Goal: Task Accomplishment & Management: Complete application form

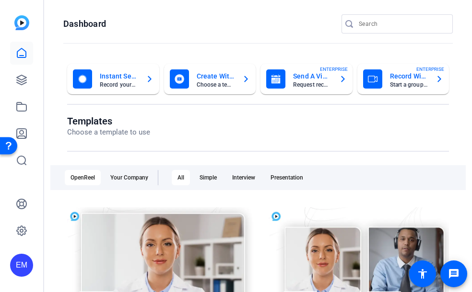
click at [162, 27] on openreel-page-title "Dashboard" at bounding box center [257, 23] width 389 height 19
click at [299, 75] on mat-card-title "Send A Video Request" at bounding box center [312, 76] width 38 height 12
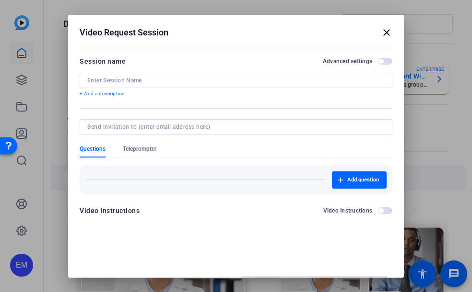
click at [114, 93] on p "+ Add a description" at bounding box center [236, 94] width 313 height 8
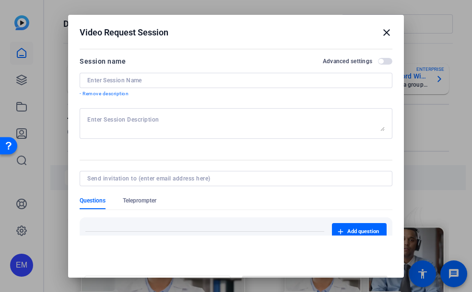
click at [378, 59] on span "button" at bounding box center [385, 61] width 14 height 7
click at [293, 79] on input at bounding box center [235, 81] width 297 height 8
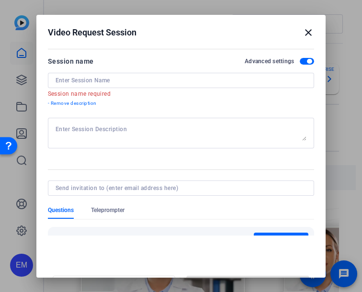
drag, startPoint x: 243, startPoint y: 3, endPoint x: 266, endPoint y: 7, distance: 23.8
click at [243, 3] on div at bounding box center [181, 146] width 362 height 292
click at [305, 31] on mat-icon "close" at bounding box center [309, 33] width 12 height 12
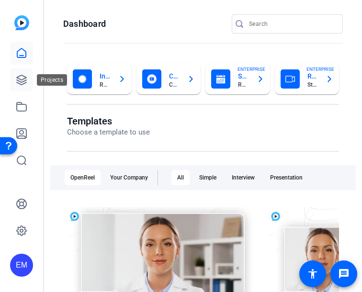
click at [21, 74] on icon at bounding box center [22, 80] width 12 height 12
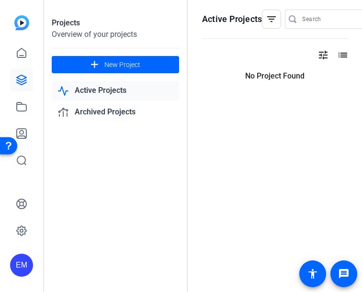
drag, startPoint x: 104, startPoint y: 147, endPoint x: 105, endPoint y: 140, distance: 7.7
click at [104, 147] on div "Projects Overview of your projects add New Project Active Projects Archived Pro…" at bounding box center [116, 146] width 144 height 292
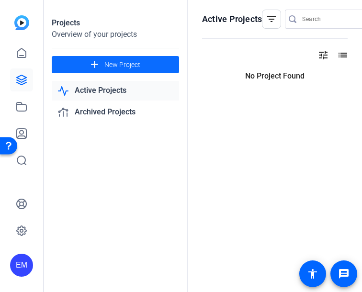
click at [117, 66] on span "New Project" at bounding box center [123, 65] width 36 height 10
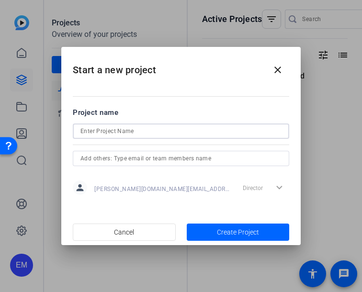
click at [115, 129] on input at bounding box center [181, 132] width 201 height 12
type input "ATCM Test"
click at [129, 157] on input "text" at bounding box center [181, 159] width 201 height 12
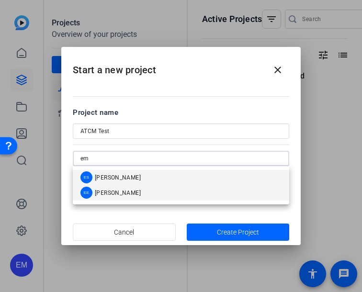
type input "em"
click at [130, 195] on span "[PERSON_NAME]" at bounding box center [118, 193] width 46 height 8
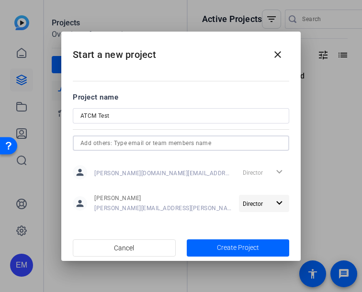
click at [280, 203] on mat-icon "expand_more" at bounding box center [280, 204] width 12 height 12
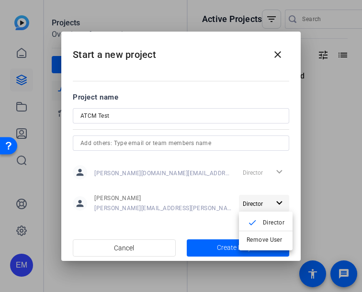
click at [280, 203] on div at bounding box center [181, 146] width 362 height 292
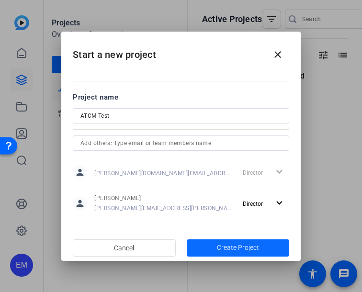
click at [215, 246] on span "button" at bounding box center [238, 248] width 103 height 23
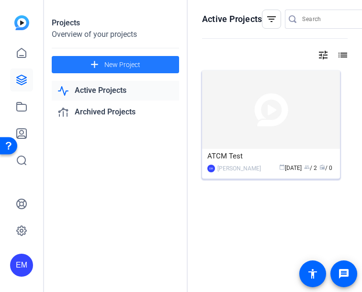
click at [296, 114] on img at bounding box center [271, 109] width 138 height 79
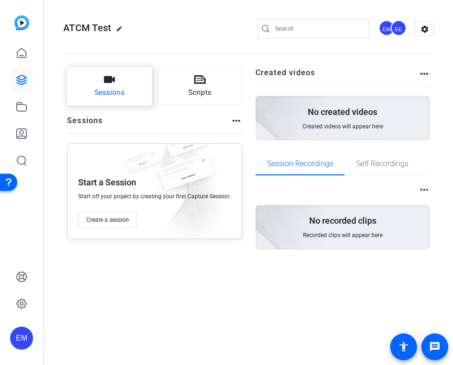
click at [107, 86] on button "Sessions" at bounding box center [109, 86] width 85 height 38
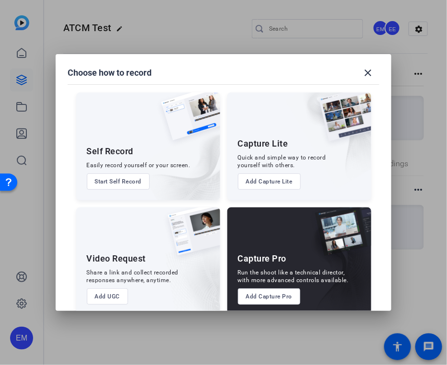
scroll to position [14, 0]
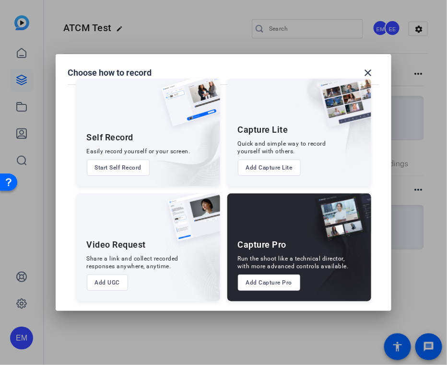
click at [101, 284] on button "Add UGC" at bounding box center [108, 283] width 42 height 16
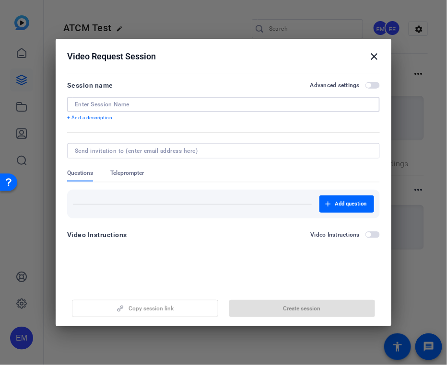
click at [113, 105] on input at bounding box center [223, 105] width 297 height 8
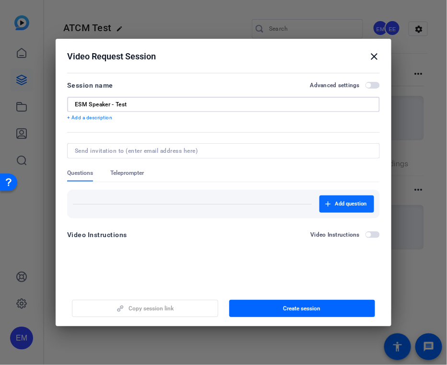
type input "ESM Speaker - Test"
click at [348, 205] on span "Add question" at bounding box center [351, 204] width 32 height 8
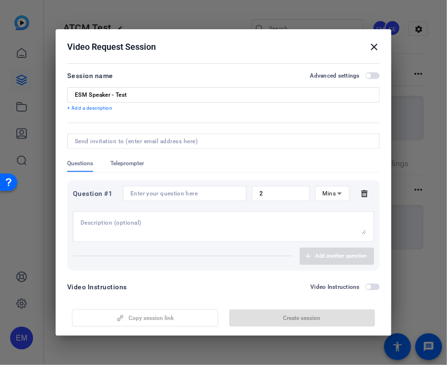
click at [212, 234] on div at bounding box center [224, 226] width 286 height 31
click at [126, 223] on textarea "Why are we recording [DATE]?" at bounding box center [224, 226] width 286 height 15
type textarea "Why are we recording [DATE]?"
click at [189, 194] on input at bounding box center [184, 194] width 108 height 8
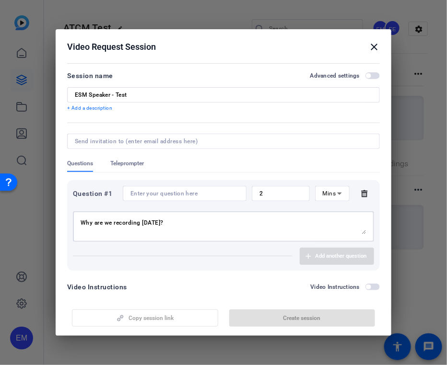
click at [189, 222] on textarea "Why are we recording [DATE]?" at bounding box center [224, 226] width 286 height 15
click at [166, 197] on input at bounding box center [184, 194] width 108 height 8
paste input "Why are we recording [DATE]?"
click at [166, 197] on input at bounding box center [184, 194] width 108 height 8
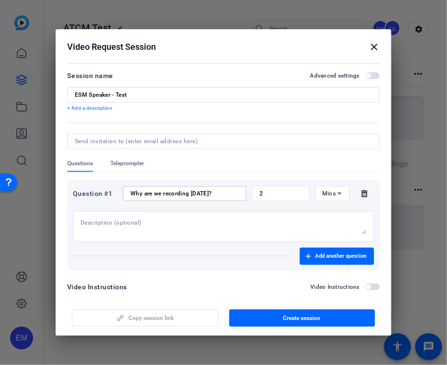
type input "Why are we recording [DATE]?"
click at [264, 193] on input "2" at bounding box center [280, 194] width 43 height 8
click at [334, 190] on icon at bounding box center [340, 194] width 12 height 12
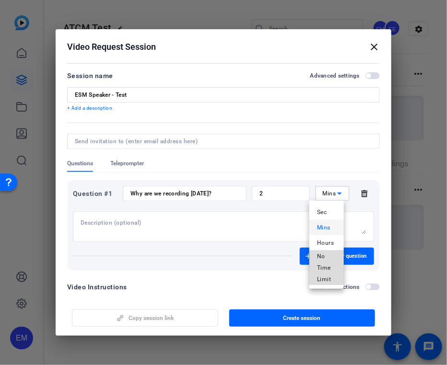
click at [330, 258] on span "No Time Limit" at bounding box center [326, 268] width 19 height 35
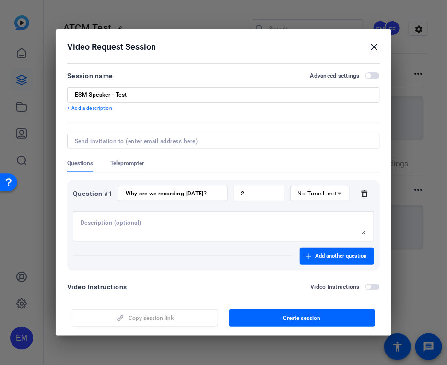
scroll to position [18, 0]
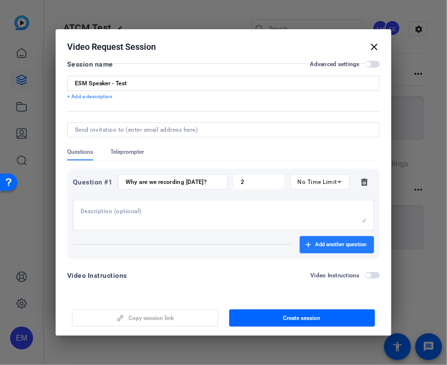
click at [327, 245] on span "Add another question" at bounding box center [340, 245] width 51 height 8
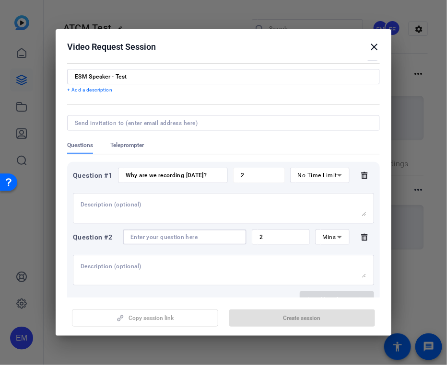
click at [201, 241] on input at bounding box center [184, 237] width 108 height 8
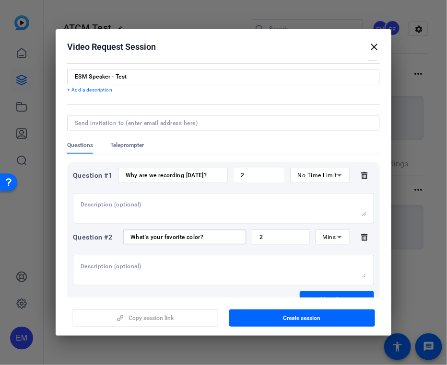
scroll to position [80, 0]
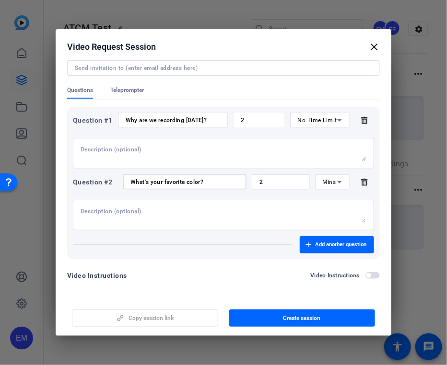
type input "What's your favorite color?"
click at [366, 275] on span "button" at bounding box center [368, 275] width 5 height 5
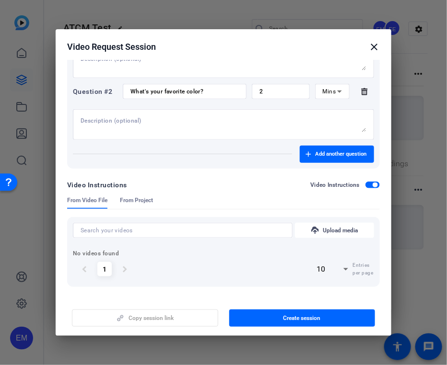
scroll to position [170, 0]
click at [365, 184] on span "button" at bounding box center [372, 185] width 14 height 7
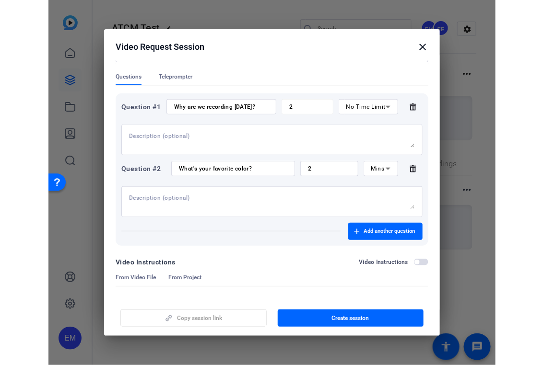
scroll to position [80, 0]
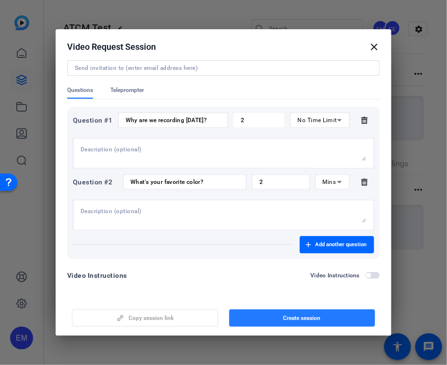
click at [293, 302] on span "Create session" at bounding box center [301, 319] width 37 height 8
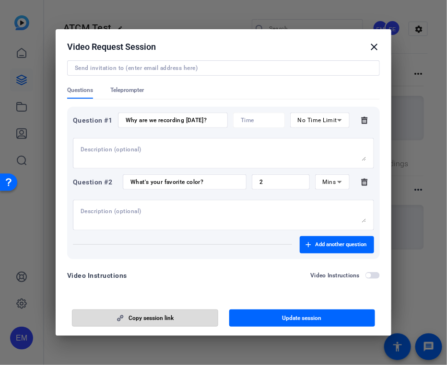
click at [165, 302] on span "Copy session link" at bounding box center [150, 319] width 45 height 8
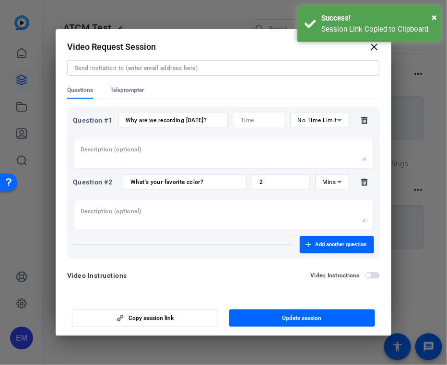
click at [375, 49] on mat-icon "close" at bounding box center [374, 47] width 12 height 12
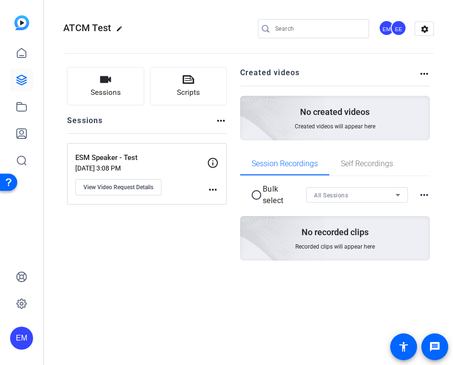
click at [128, 165] on p "[DATE] 3:08 PM" at bounding box center [141, 168] width 132 height 8
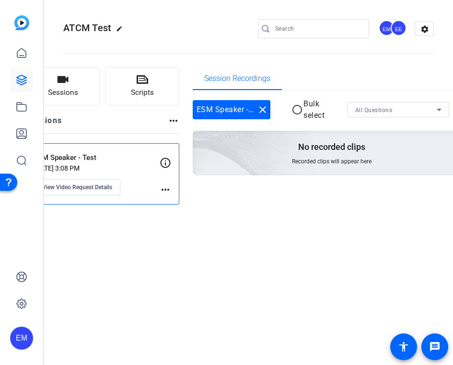
click at [344, 147] on p "No recorded clips" at bounding box center [331, 147] width 67 height 12
click at [232, 78] on span "Session Recordings" at bounding box center [237, 79] width 66 height 8
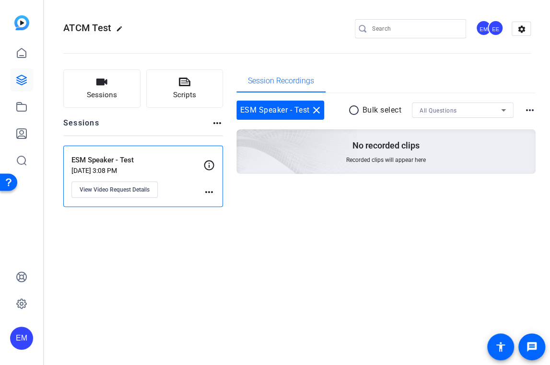
click at [280, 271] on div "ATCM Test edit EM EE settings Sessions Scripts Sessions more_horiz ESM Speaker …" at bounding box center [297, 182] width 506 height 365
click at [23, 82] on icon at bounding box center [22, 80] width 10 height 10
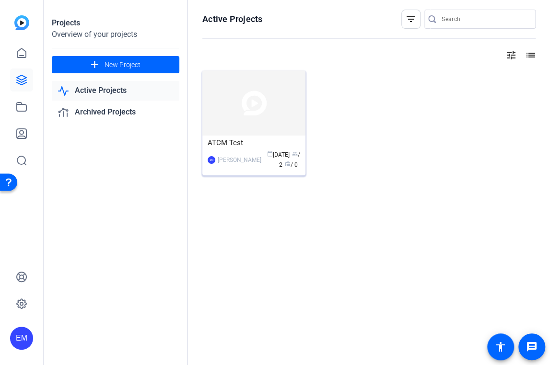
click at [273, 91] on img at bounding box center [253, 102] width 103 height 65
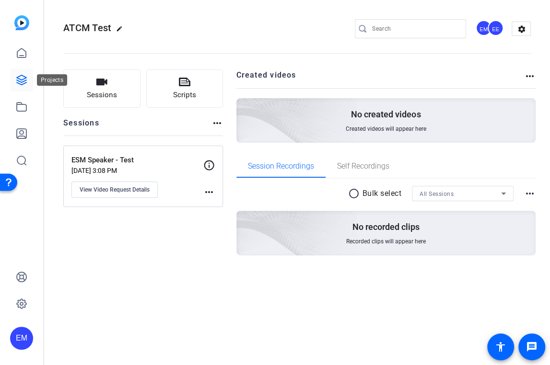
click at [25, 80] on icon at bounding box center [22, 80] width 12 height 12
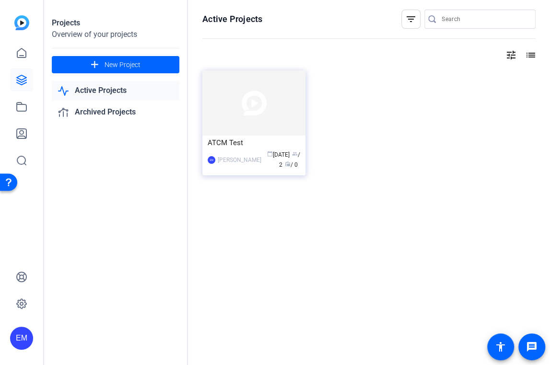
drag, startPoint x: 300, startPoint y: 220, endPoint x: 296, endPoint y: 200, distance: 19.9
click at [300, 220] on div "Active Projects filter_list tune list ATCM Test EM [PERSON_NAME] calendar_today…" at bounding box center [369, 182] width 362 height 365
click at [266, 166] on div "calendar_today [DATE] group / 2 radio / 0" at bounding box center [283, 160] width 34 height 20
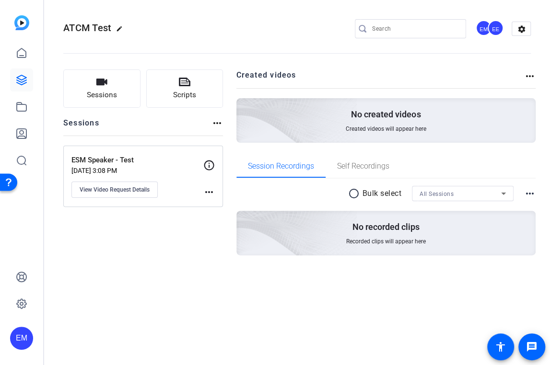
click at [210, 188] on mat-icon "more_horiz" at bounding box center [209, 193] width 12 height 12
click at [210, 188] on div at bounding box center [275, 182] width 550 height 365
click at [210, 164] on icon at bounding box center [209, 166] width 12 height 12
click at [162, 258] on div "Sessions Scripts Sessions more_horiz ESM Speaker - Test [DATE] 3:08 PM View Vid…" at bounding box center [143, 178] width 160 height 217
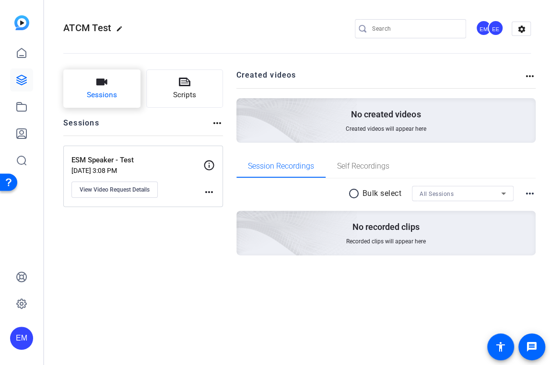
click at [92, 86] on button "Sessions" at bounding box center [101, 89] width 77 height 38
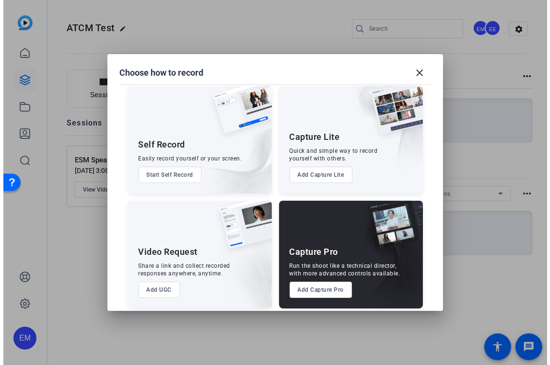
scroll to position [14, 0]
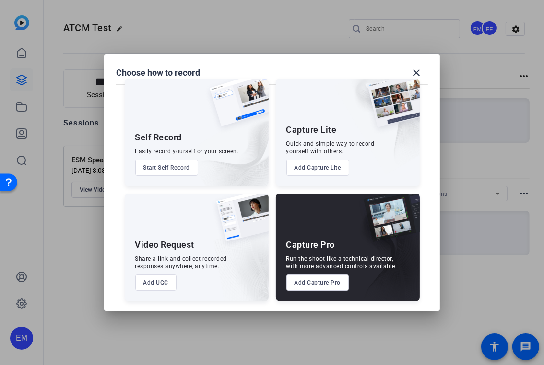
click at [165, 286] on button "Add UGC" at bounding box center [156, 283] width 42 height 16
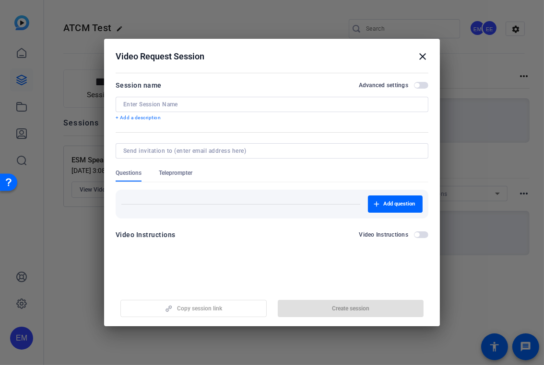
click at [421, 60] on mat-icon "close" at bounding box center [423, 57] width 12 height 12
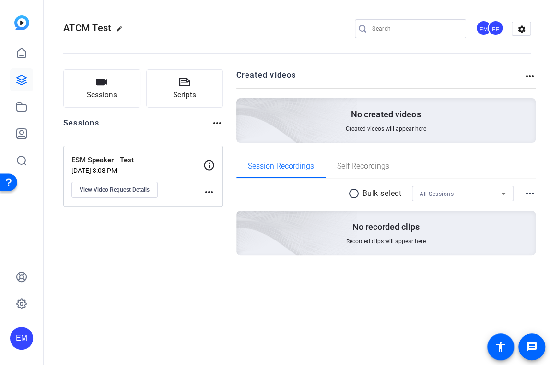
click at [248, 34] on div "ATCM Test edit EM EE settings" at bounding box center [296, 29] width 467 height 14
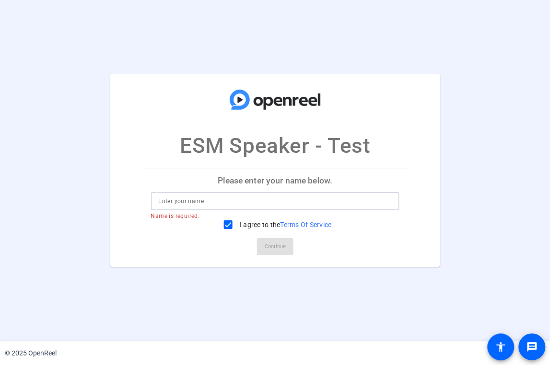
click at [239, 200] on input at bounding box center [274, 202] width 233 height 12
type input "[PERSON_NAME]"
click at [280, 245] on span "Continue" at bounding box center [275, 247] width 21 height 14
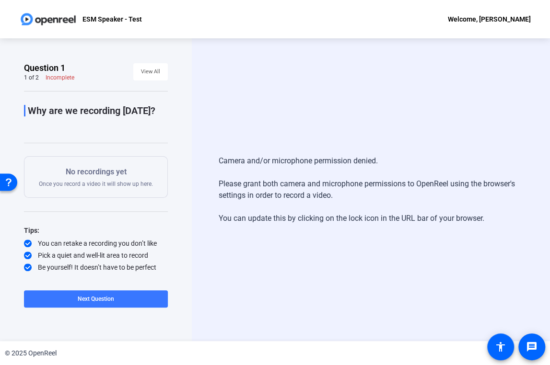
click at [307, 66] on div "Camera and/or microphone permission denied. Please grant both camera and microp…" at bounding box center [371, 189] width 358 height 303
